Goal: Contribute content: Contribute content

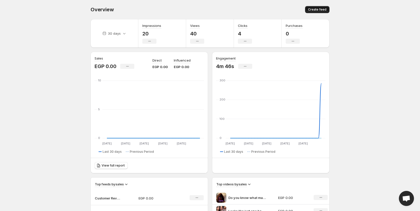
click at [318, 10] on span "Create feed" at bounding box center [317, 10] width 18 height 4
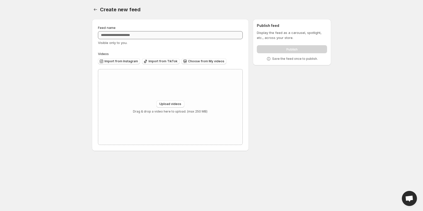
drag, startPoint x: 165, startPoint y: 103, endPoint x: 162, endPoint y: 34, distance: 68.5
click at [162, 34] on div "Feed name Visible only to you. Videos Import from Instagram Import from TikTok …" at bounding box center [170, 85] width 145 height 120
click at [96, 10] on icon "Settings" at bounding box center [95, 9] width 5 height 5
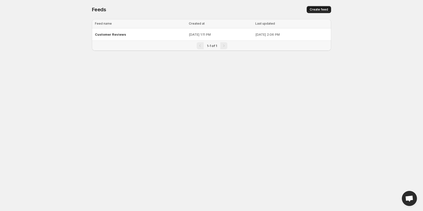
click at [322, 9] on span "Create feed" at bounding box center [319, 10] width 18 height 4
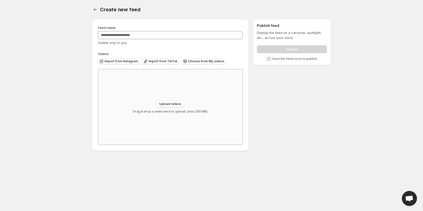
click at [171, 99] on div "Upload videos Drag & drop a video here to upload. (max 250 MB)" at bounding box center [170, 107] width 144 height 76
click at [192, 59] on button "Choose from My videos" at bounding box center [203, 61] width 45 height 6
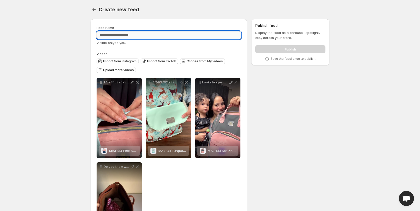
click at [191, 32] on input "Feed name" at bounding box center [169, 35] width 145 height 8
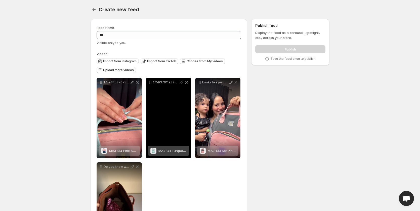
click at [167, 149] on span "MAJ 141 Turquoise" at bounding box center [173, 151] width 29 height 4
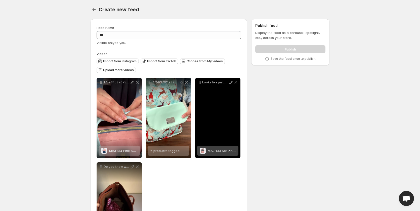
click at [216, 151] on span "MAJ 133 Set Pink-Grey" at bounding box center [225, 151] width 35 height 4
click at [211, 153] on div "MAJ 133 Set Pink-Grey" at bounding box center [222, 151] width 28 height 10
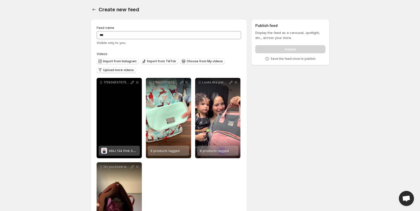
click at [128, 150] on span "MAJ 134 Pink Sky Blue" at bounding box center [126, 151] width 35 height 4
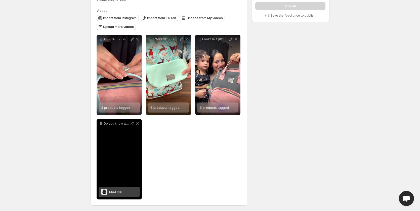
scroll to position [44, 0]
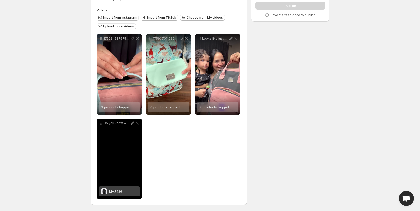
click at [119, 194] on span "MAJ 136" at bounding box center [115, 192] width 13 height 4
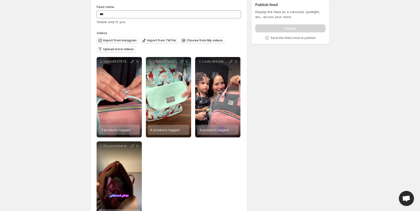
scroll to position [0, 0]
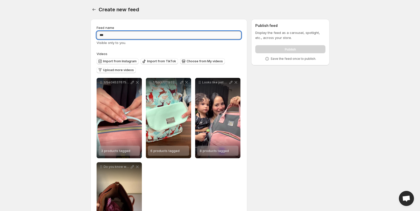
click at [149, 31] on input "***" at bounding box center [169, 35] width 145 height 8
type input "********"
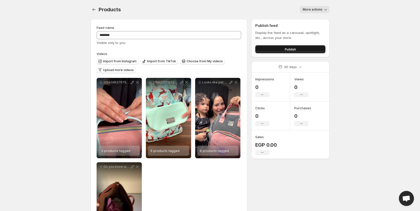
click at [273, 49] on button "Publish" at bounding box center [290, 49] width 70 height 8
click at [318, 10] on span "More actions" at bounding box center [313, 10] width 20 height 4
click at [294, 51] on span "Publish" at bounding box center [290, 49] width 11 height 5
click at [286, 51] on span "Publish" at bounding box center [290, 49] width 11 height 5
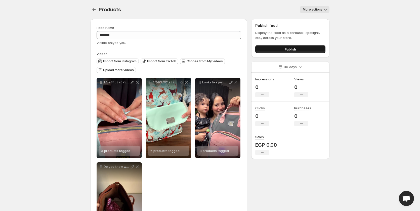
click at [282, 50] on button "Publish" at bounding box center [290, 49] width 70 height 8
click at [96, 10] on icon "Settings" at bounding box center [94, 9] width 5 height 5
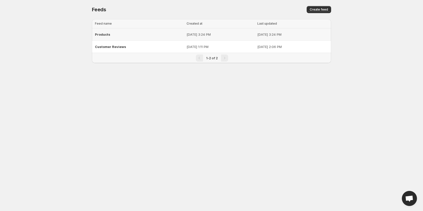
click at [256, 38] on td "Oct 6, 2025, 3:24 PM" at bounding box center [293, 34] width 75 height 12
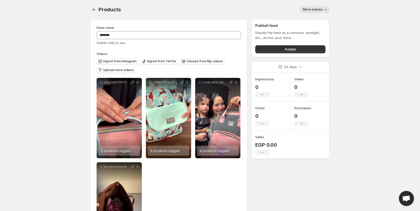
click at [322, 12] on button "More actions" at bounding box center [315, 9] width 30 height 7
click at [307, 19] on span "Delete" at bounding box center [309, 20] width 10 height 4
